Goal: Transaction & Acquisition: Purchase product/service

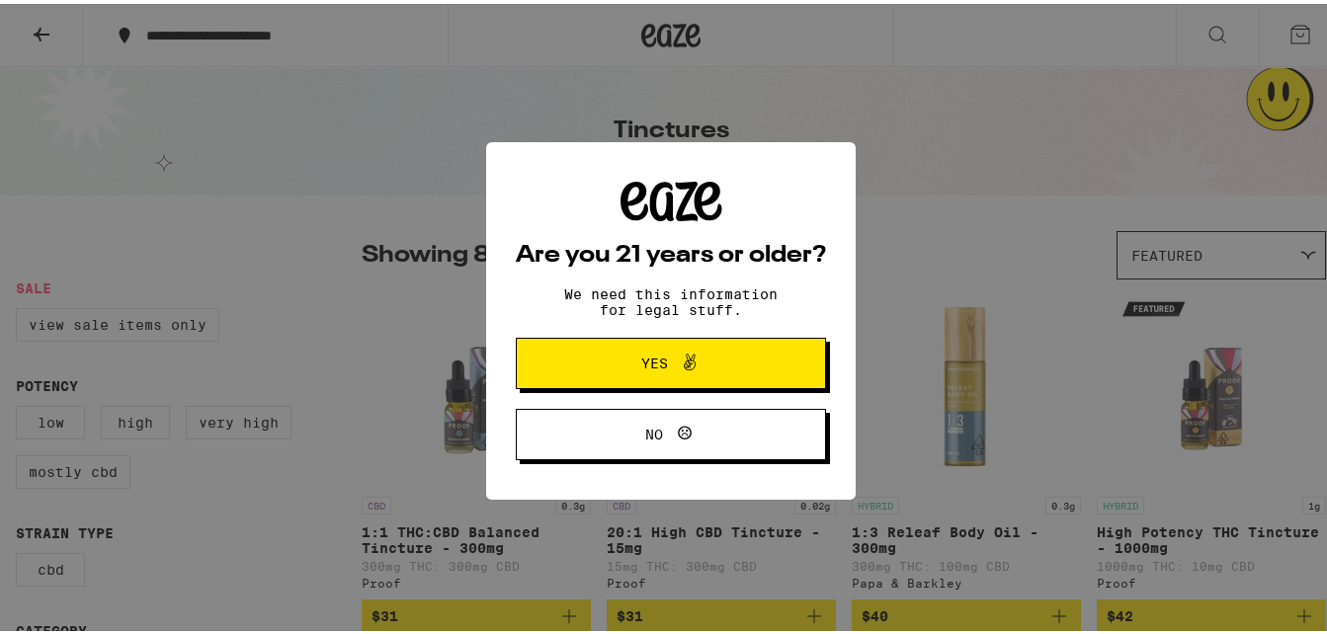
click at [678, 353] on icon at bounding box center [690, 359] width 24 height 24
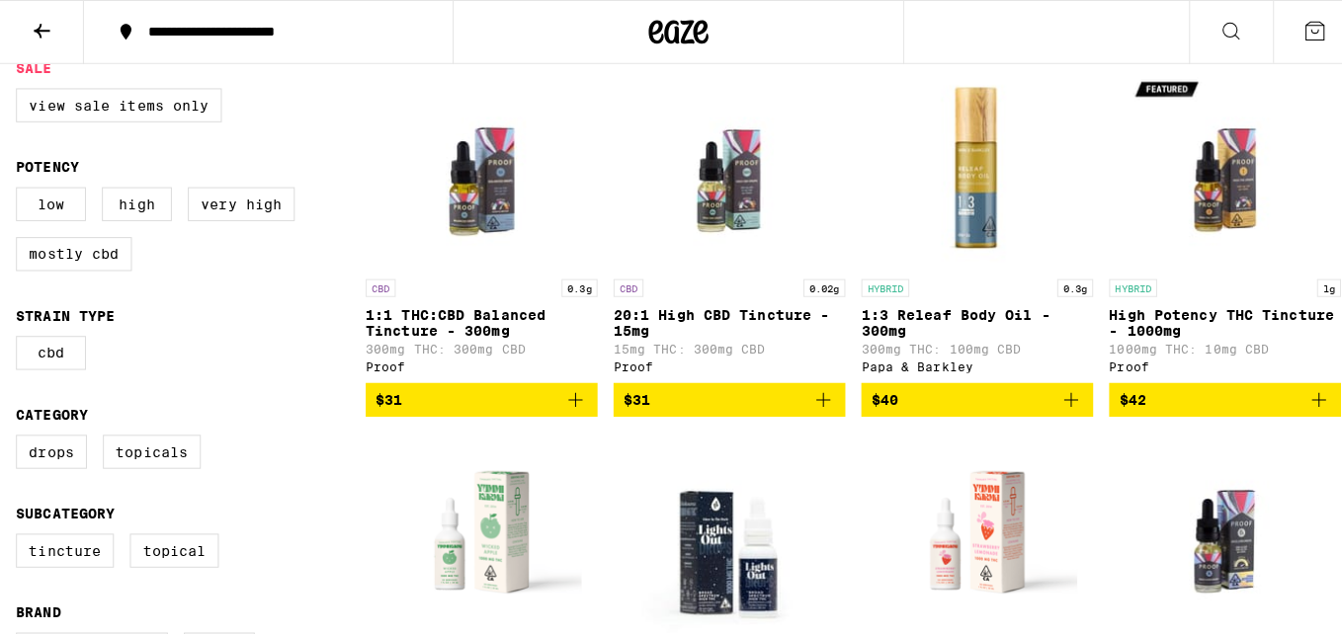
scroll to position [218, 0]
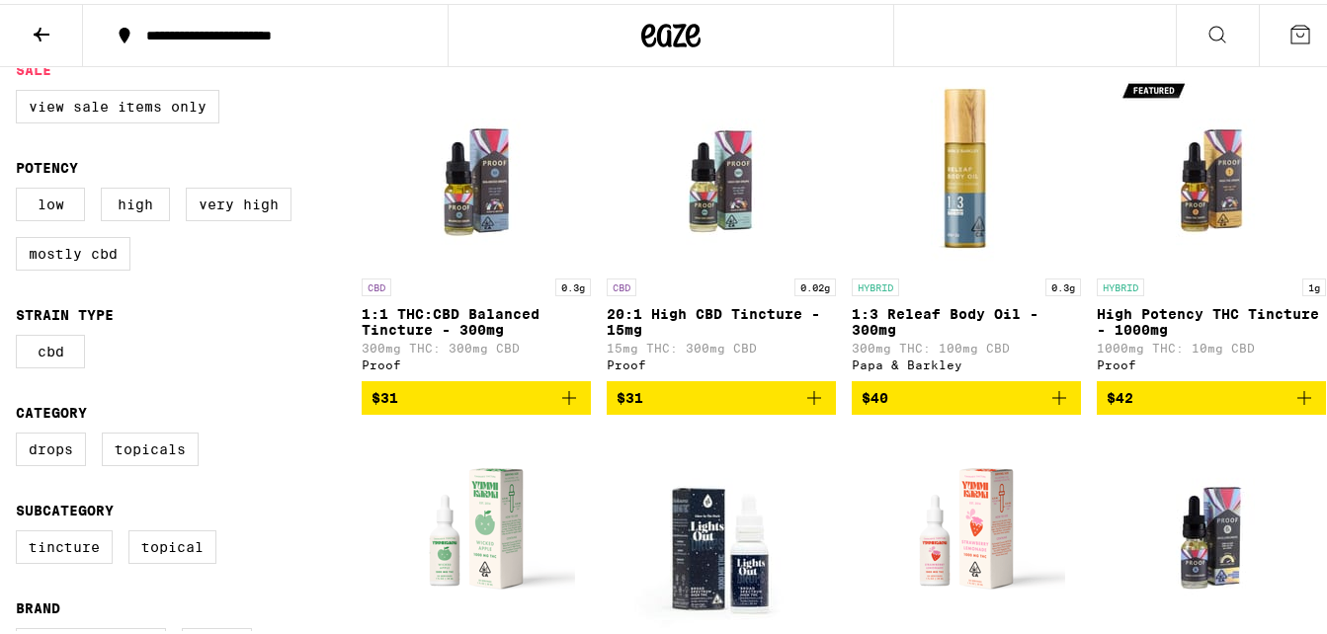
click at [1229, 205] on img "Open page for High Potency THC Tincture - 1000mg from Proof" at bounding box center [1211, 166] width 198 height 198
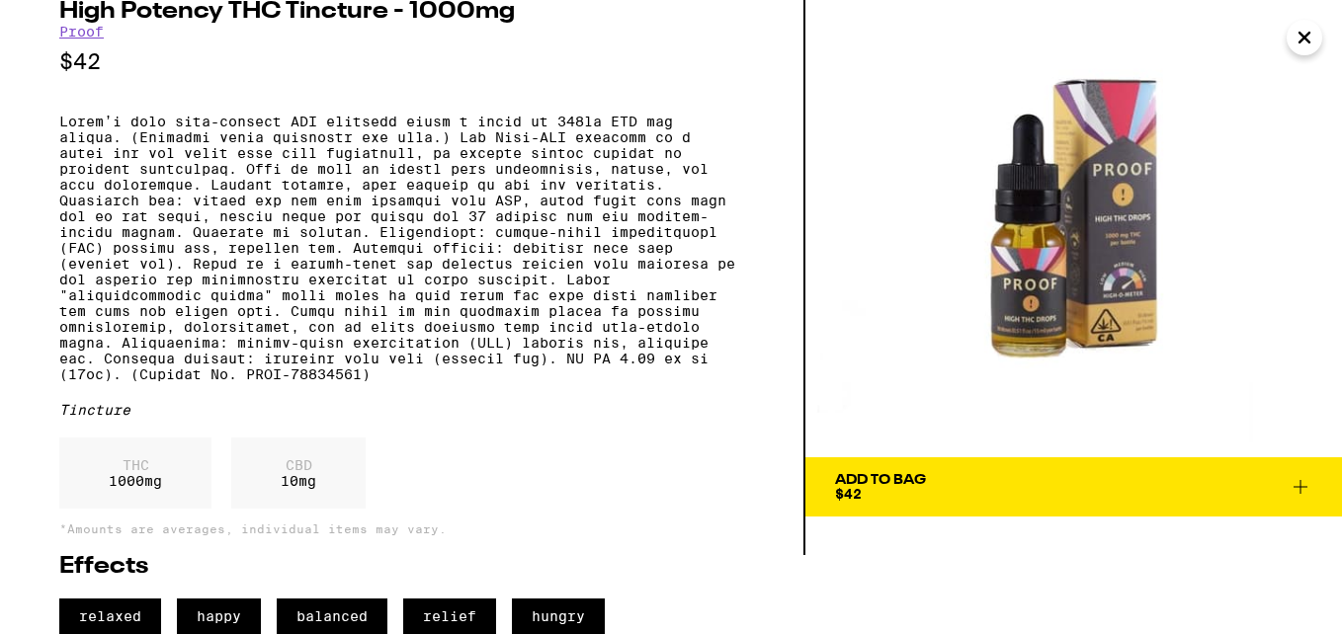
scroll to position [131, 0]
click at [352, 611] on span "balanced" at bounding box center [332, 617] width 111 height 36
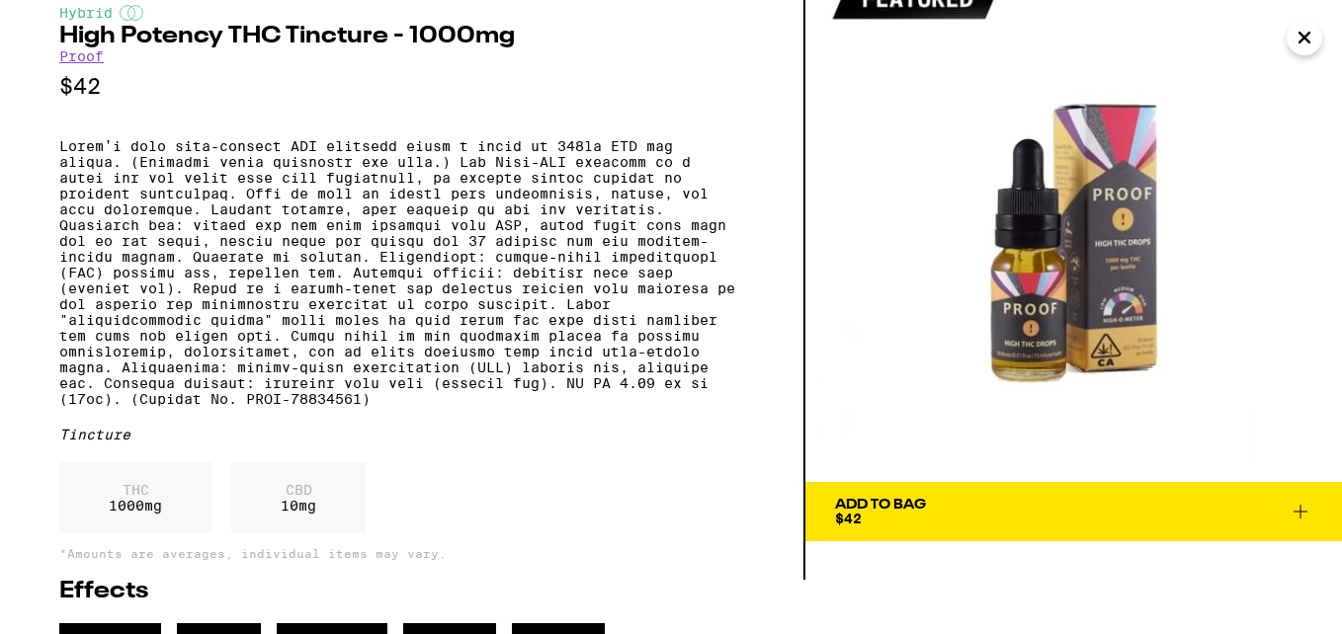
scroll to position [0, 0]
